Goal: Navigation & Orientation: Find specific page/section

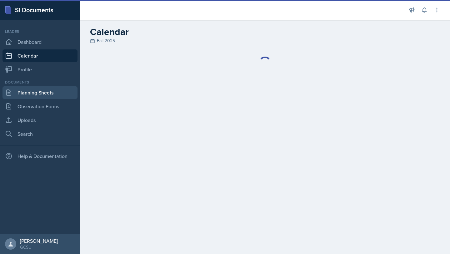
click at [33, 89] on link "Planning Sheets" at bounding box center [39, 92] width 75 height 12
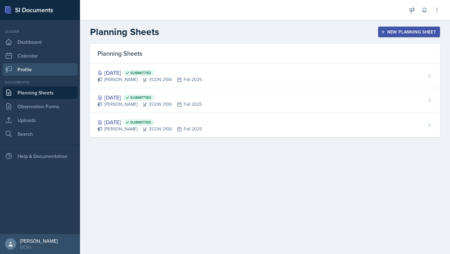
click at [21, 69] on link "Profile" at bounding box center [39, 69] width 75 height 12
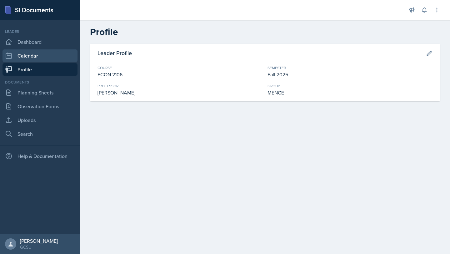
click at [23, 52] on link "Calendar" at bounding box center [39, 55] width 75 height 12
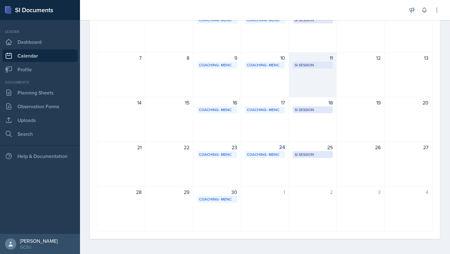
scroll to position [75, 0]
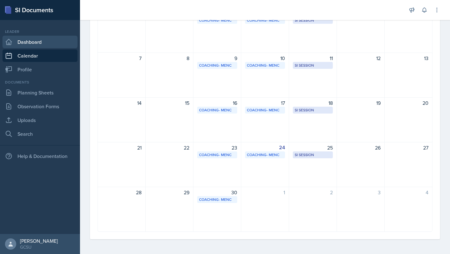
click at [47, 38] on link "Dashboard" at bounding box center [39, 42] width 75 height 12
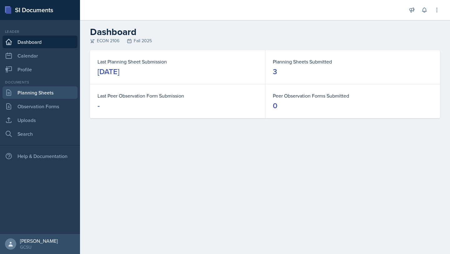
click at [21, 92] on link "Planning Sheets" at bounding box center [39, 92] width 75 height 12
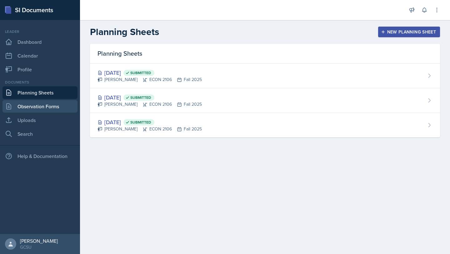
click at [25, 103] on link "Observation Forms" at bounding box center [39, 106] width 75 height 12
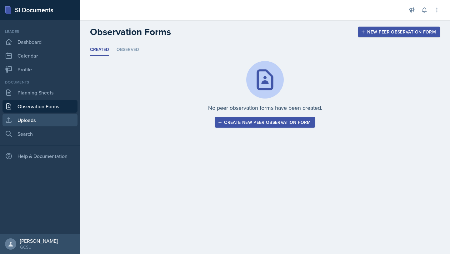
click at [29, 118] on link "Uploads" at bounding box center [39, 120] width 75 height 12
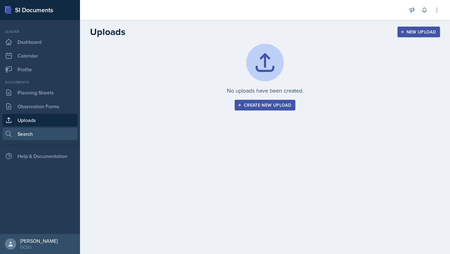
click at [33, 131] on link "Search" at bounding box center [39, 133] width 75 height 12
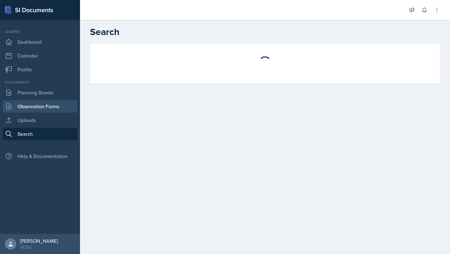
select select "all"
select select "1"
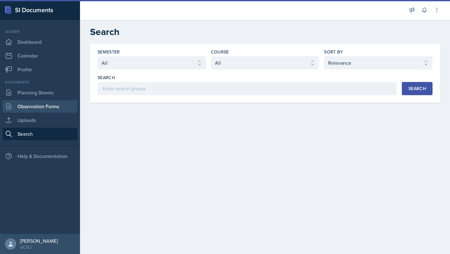
click at [32, 102] on link "Observation Forms" at bounding box center [39, 106] width 75 height 12
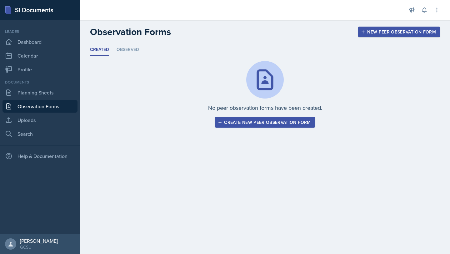
click at [140, 44] on ul "Created Observed" at bounding box center [265, 50] width 350 height 12
click at [134, 49] on li "Observed" at bounding box center [128, 50] width 22 height 12
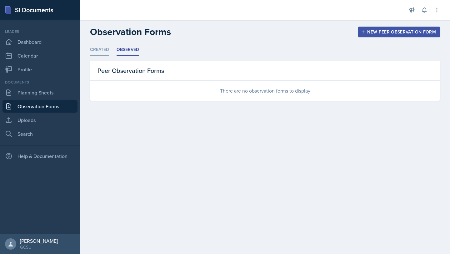
click at [96, 46] on li "Created" at bounding box center [99, 50] width 19 height 12
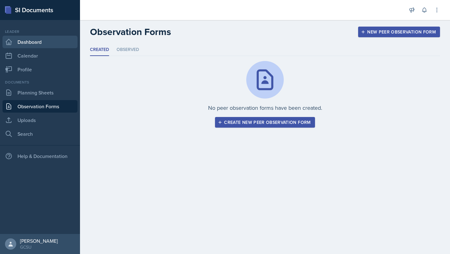
click at [30, 44] on link "Dashboard" at bounding box center [39, 42] width 75 height 12
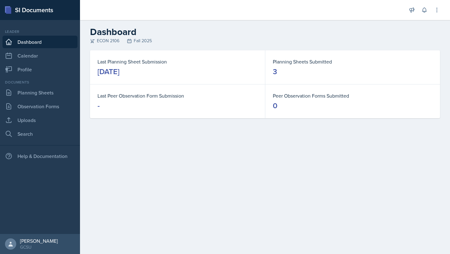
click at [286, 77] on div "Planning Sheets Submitted 3" at bounding box center [352, 67] width 175 height 34
